Goal: Find specific page/section: Find specific page/section

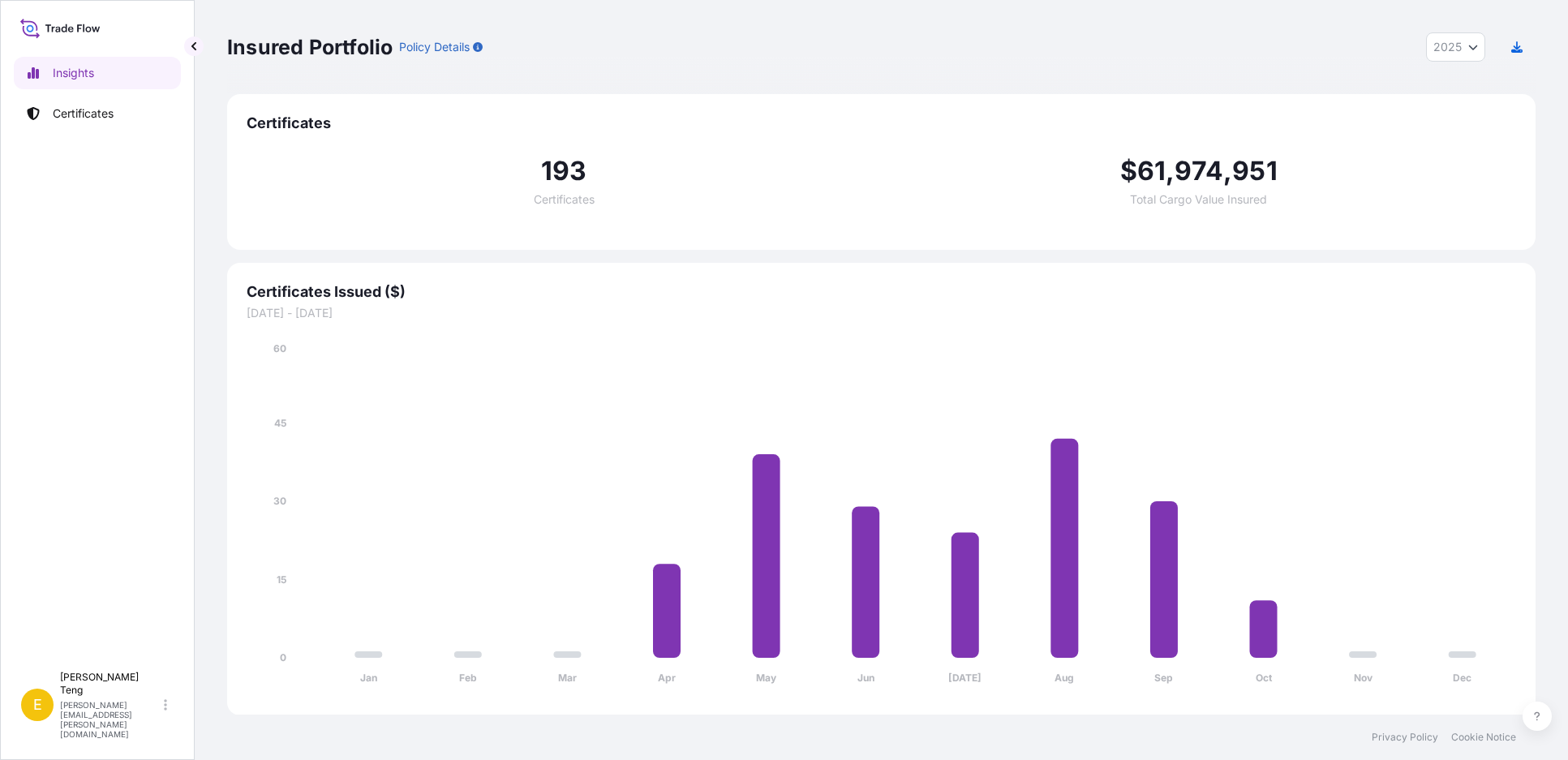
select select "2025"
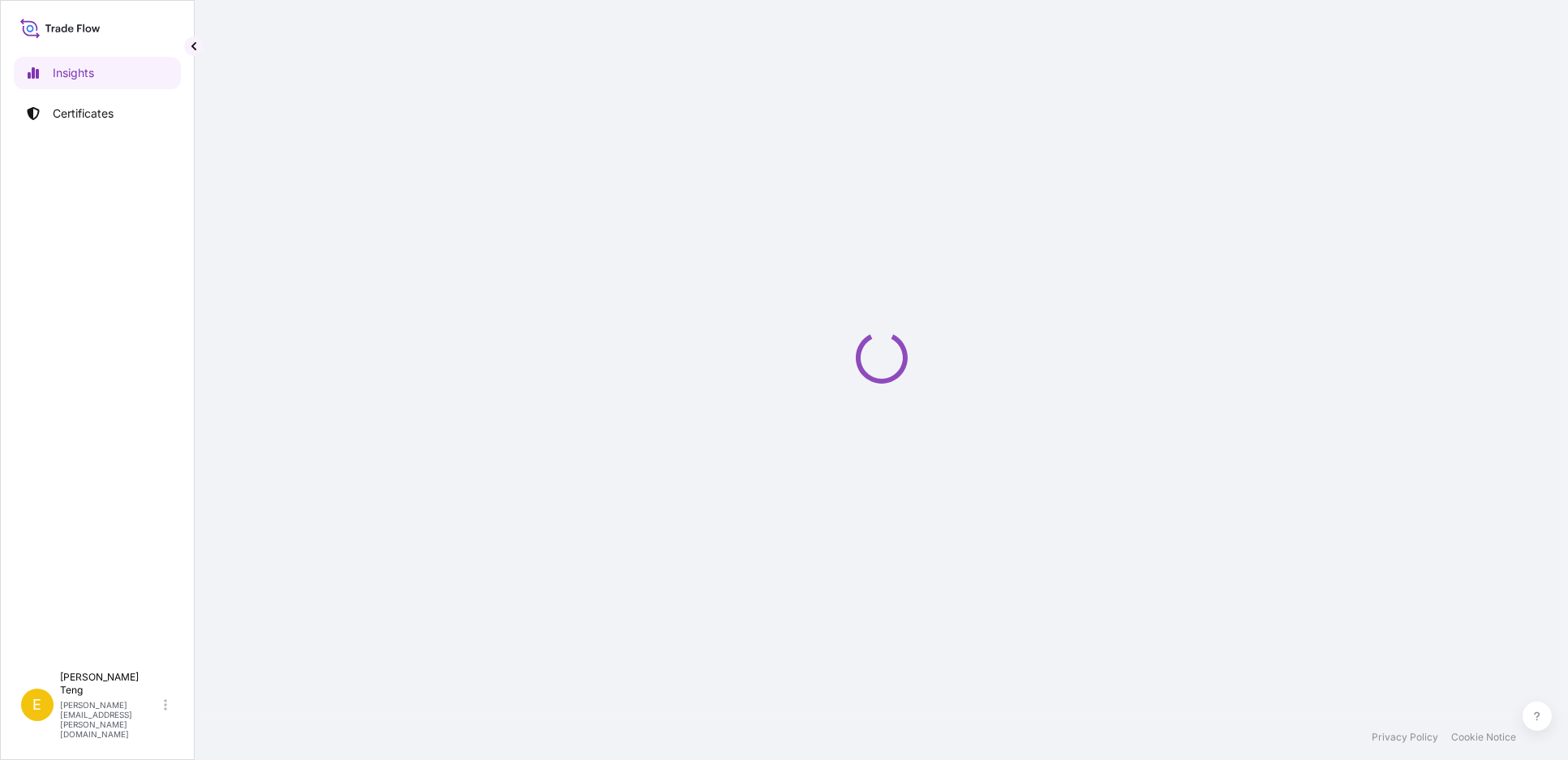
select select "2025"
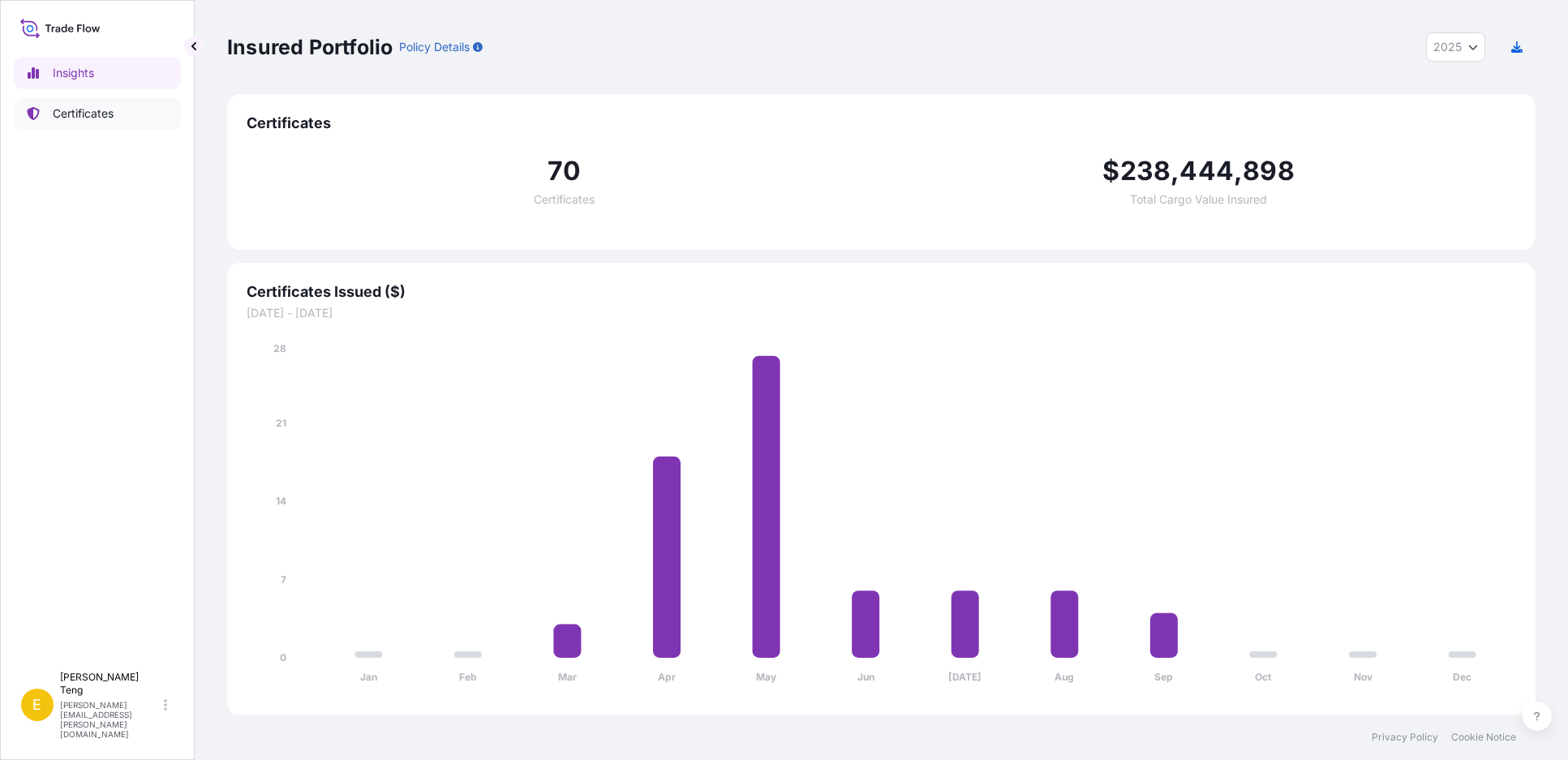
click at [117, 116] on link "Certificates" at bounding box center [97, 113] width 167 height 32
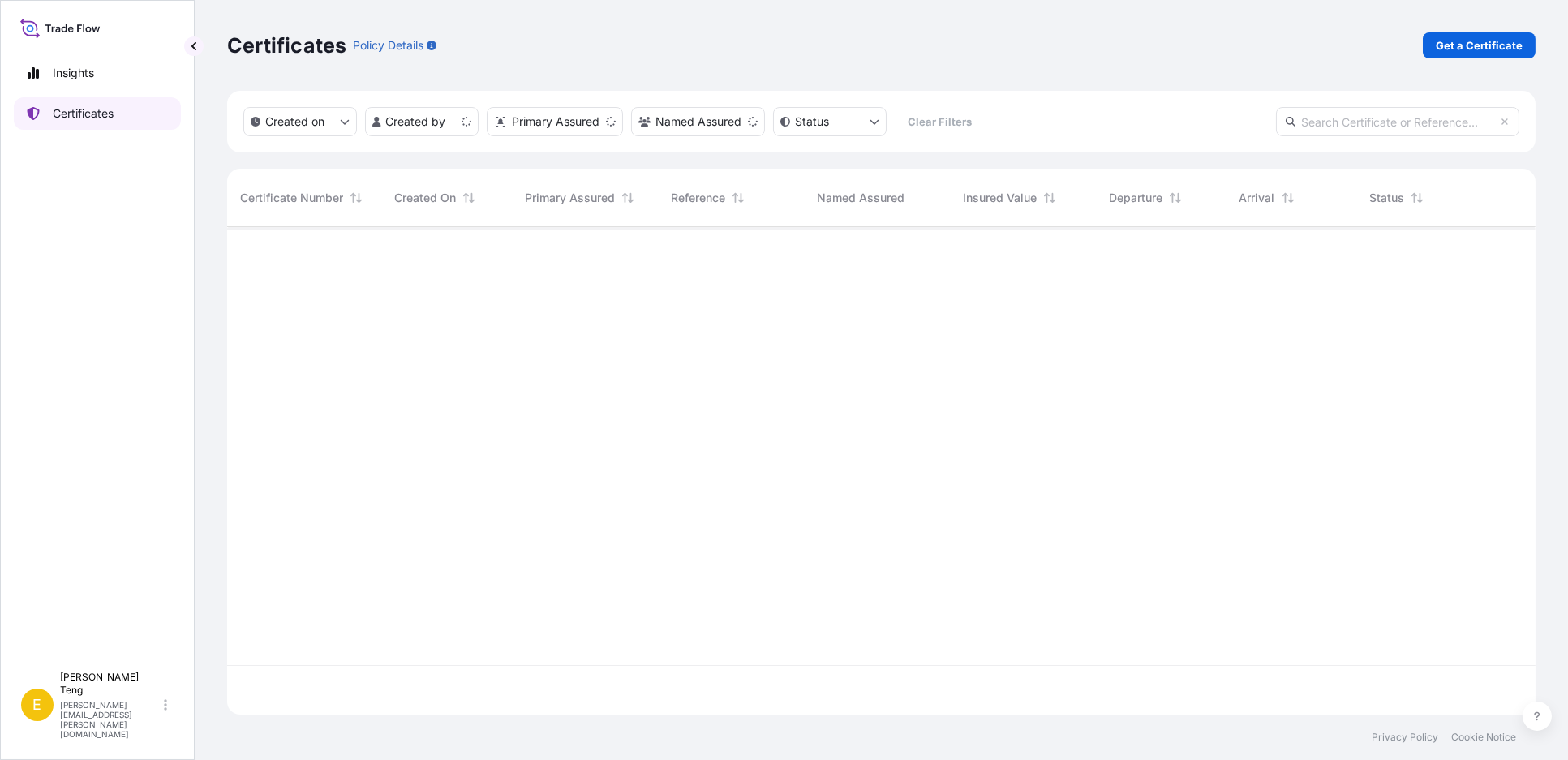
scroll to position [483, 1294]
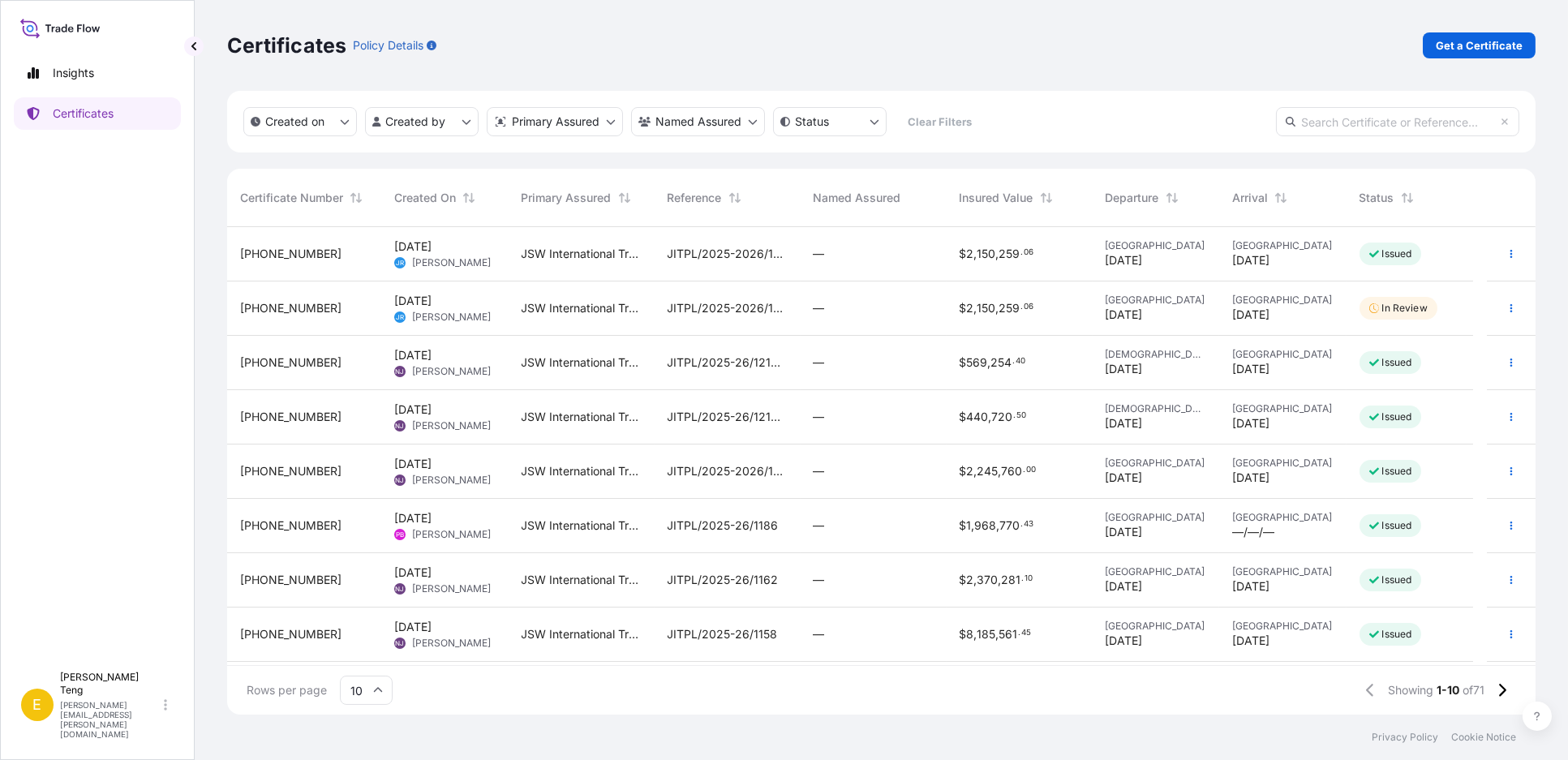
click at [854, 62] on div "Certificates Policy Details Get a Certificate" at bounding box center [881, 45] width 1308 height 91
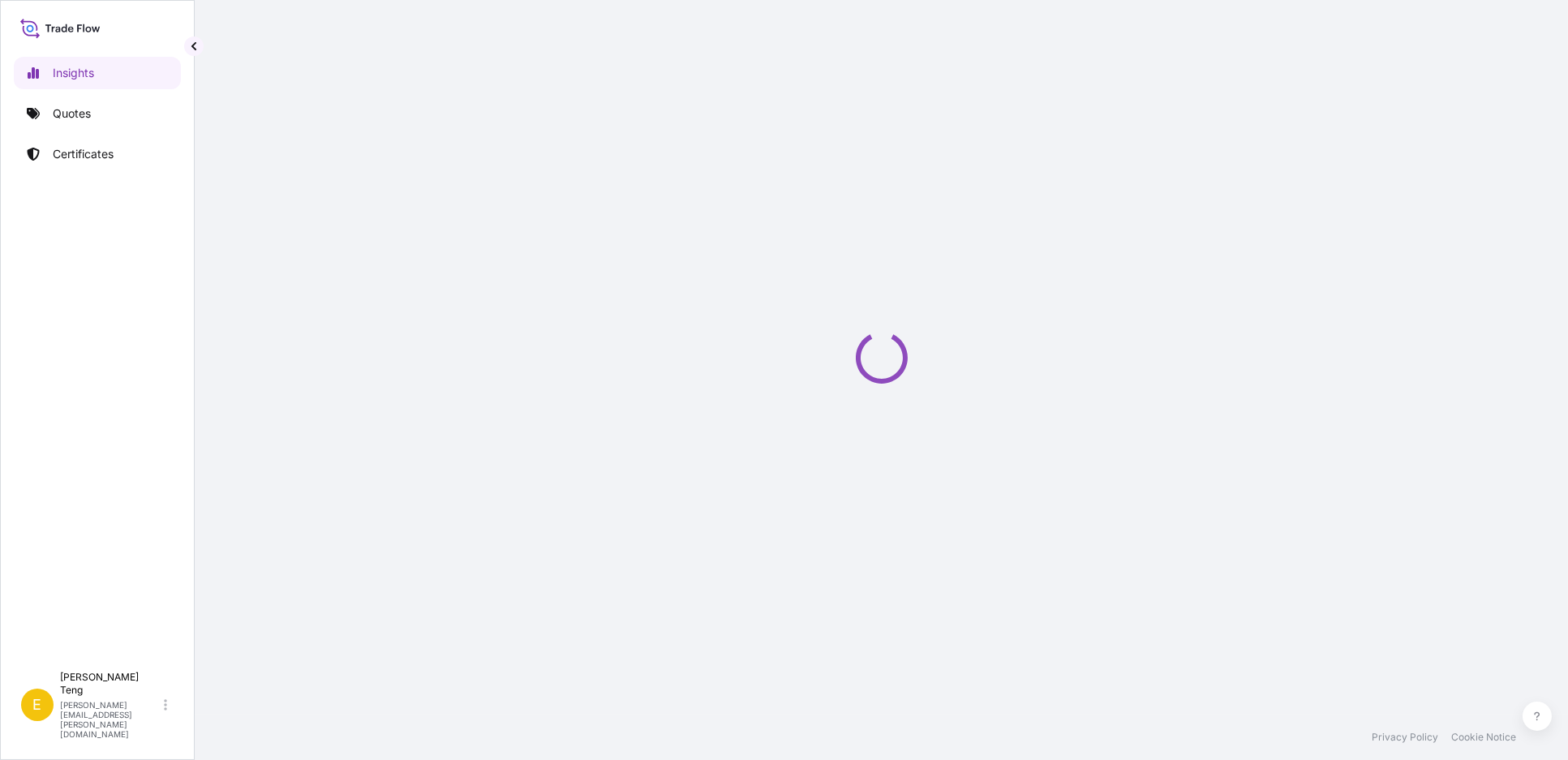
select select "2025"
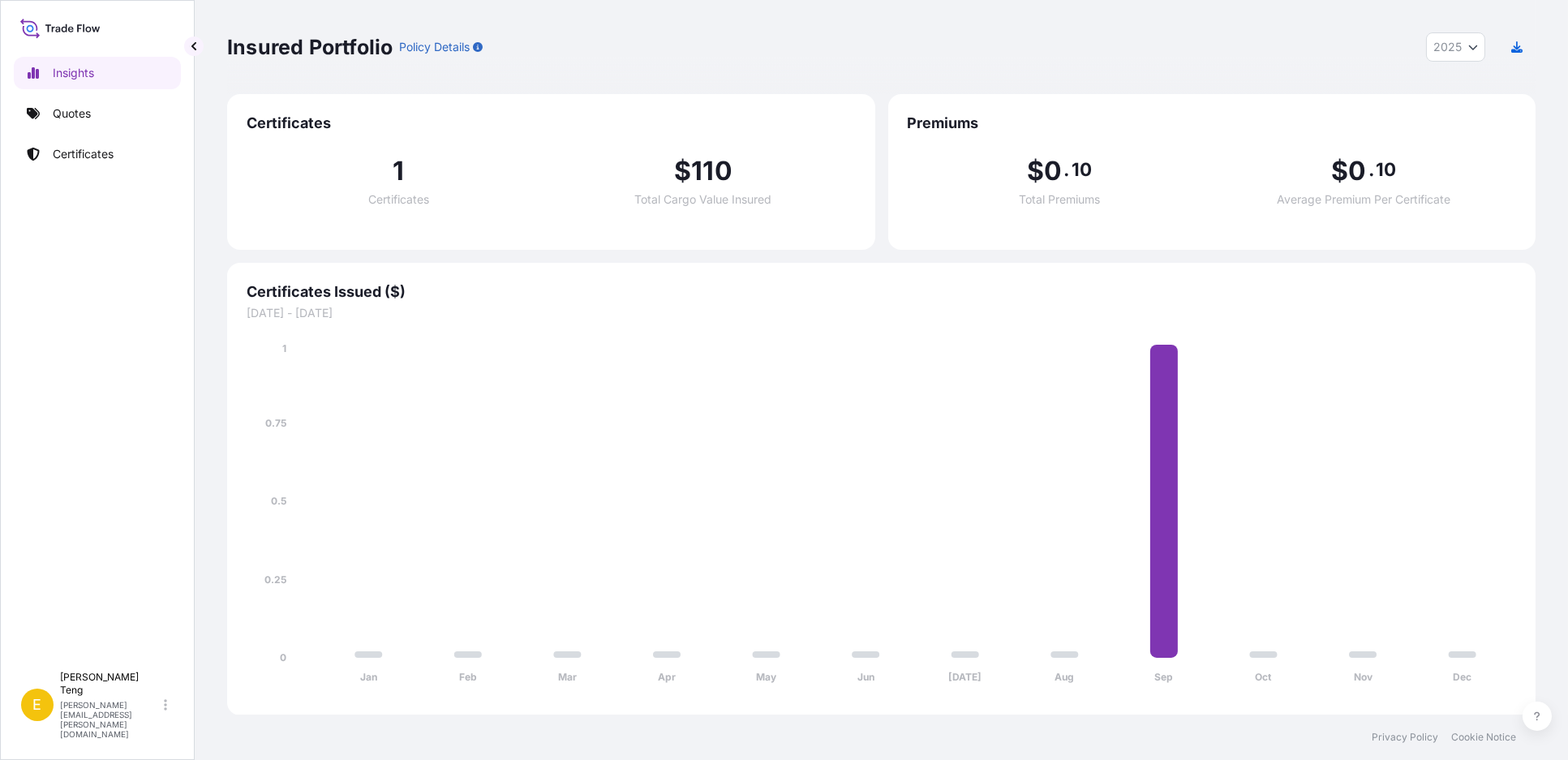
click at [1076, 18] on div "Insured Portfolio Policy Details 2025 2025 2024 2023 2022" at bounding box center [881, 47] width 1308 height 94
click at [105, 114] on link "Quotes" at bounding box center [97, 113] width 167 height 32
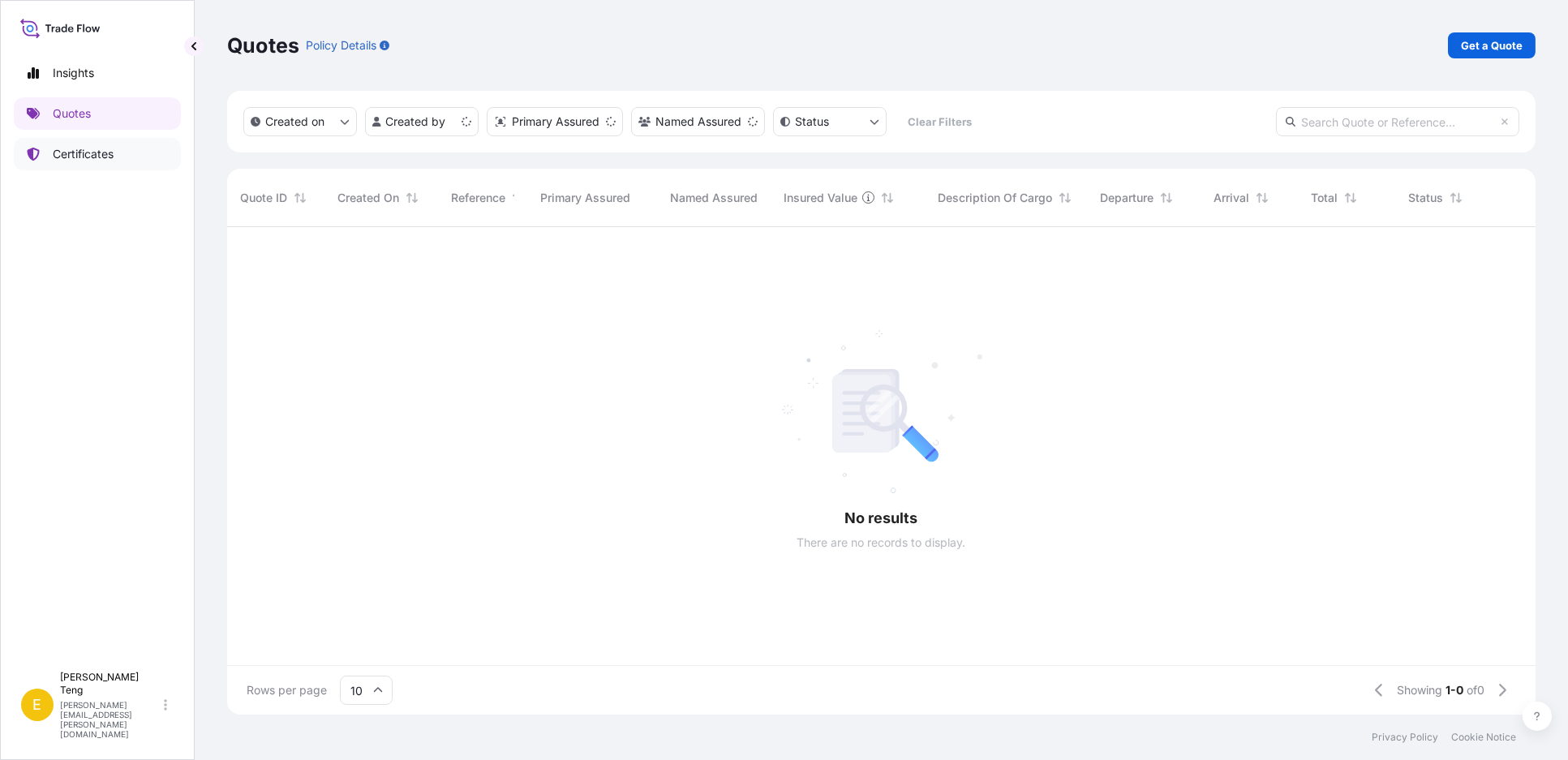
scroll to position [15, 15]
